Goal: Information Seeking & Learning: Learn about a topic

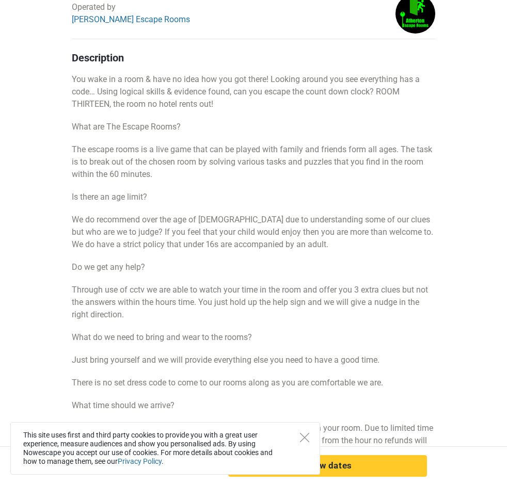
scroll to position [516, 0]
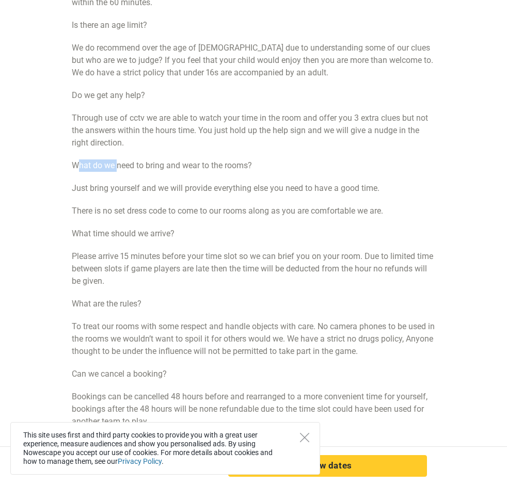
drag, startPoint x: 14, startPoint y: 296, endPoint x: 69, endPoint y: 294, distance: 54.2
click at [72, 172] on p "What do we need to bring and wear to the rooms?" at bounding box center [253, 165] width 363 height 12
drag, startPoint x: 15, startPoint y: 317, endPoint x: 122, endPoint y: 315, distance: 106.8
click at [121, 195] on p "Just bring yourself and we will provide everything else you need to have a good…" at bounding box center [253, 188] width 363 height 12
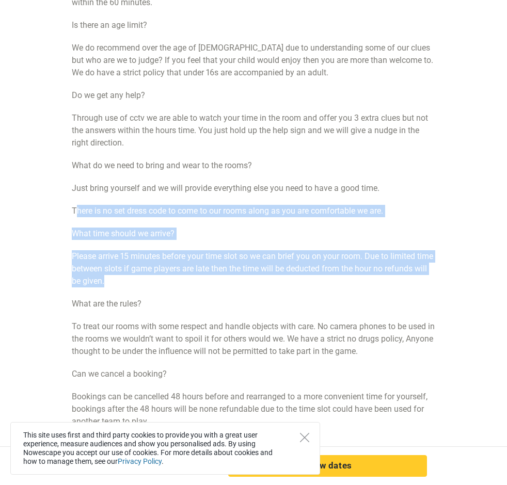
drag, startPoint x: 16, startPoint y: 344, endPoint x: 273, endPoint y: 406, distance: 264.8
click at [273, 406] on div "Description You wake in a room & have no idea how you got there! Looking around…" at bounding box center [253, 218] width 363 height 676
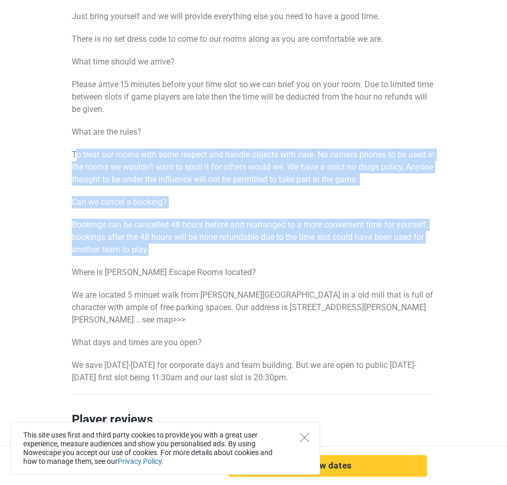
drag, startPoint x: 15, startPoint y: 284, endPoint x: 208, endPoint y: 386, distance: 217.6
click at [208, 384] on div "Description You wake in a room & have no idea how you got there! Looking around…" at bounding box center [253, 46] width 363 height 676
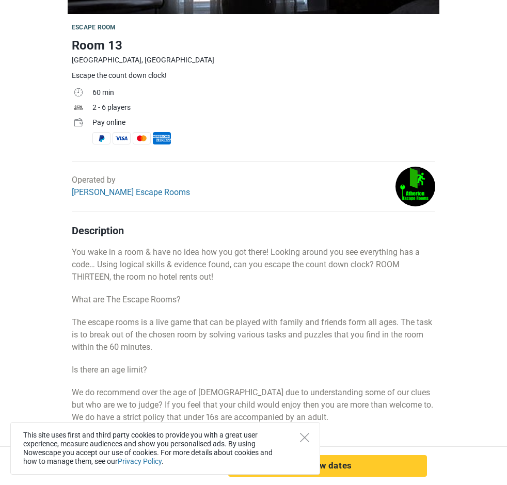
scroll to position [0, 0]
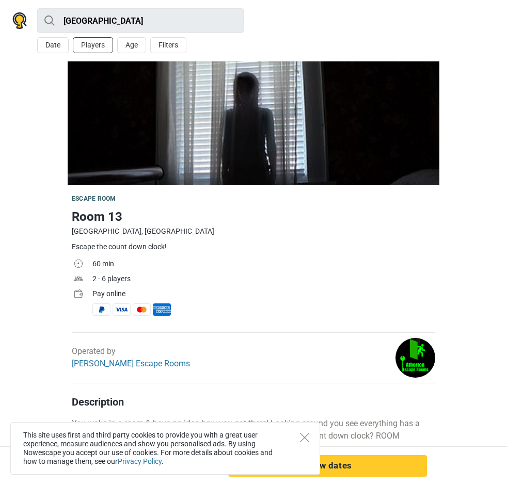
click at [90, 47] on button "Players" at bounding box center [93, 45] width 40 height 16
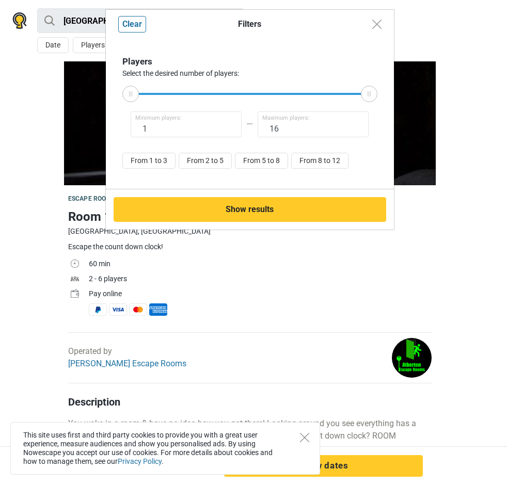
click at [52, 46] on div "Filters Clear Players Select the desired number of players: 1 Minimum players: …" at bounding box center [253, 242] width 507 height 485
click at [382, 21] on button "Close modal" at bounding box center [377, 24] width 20 height 20
